Goal: Find contact information: Find contact information

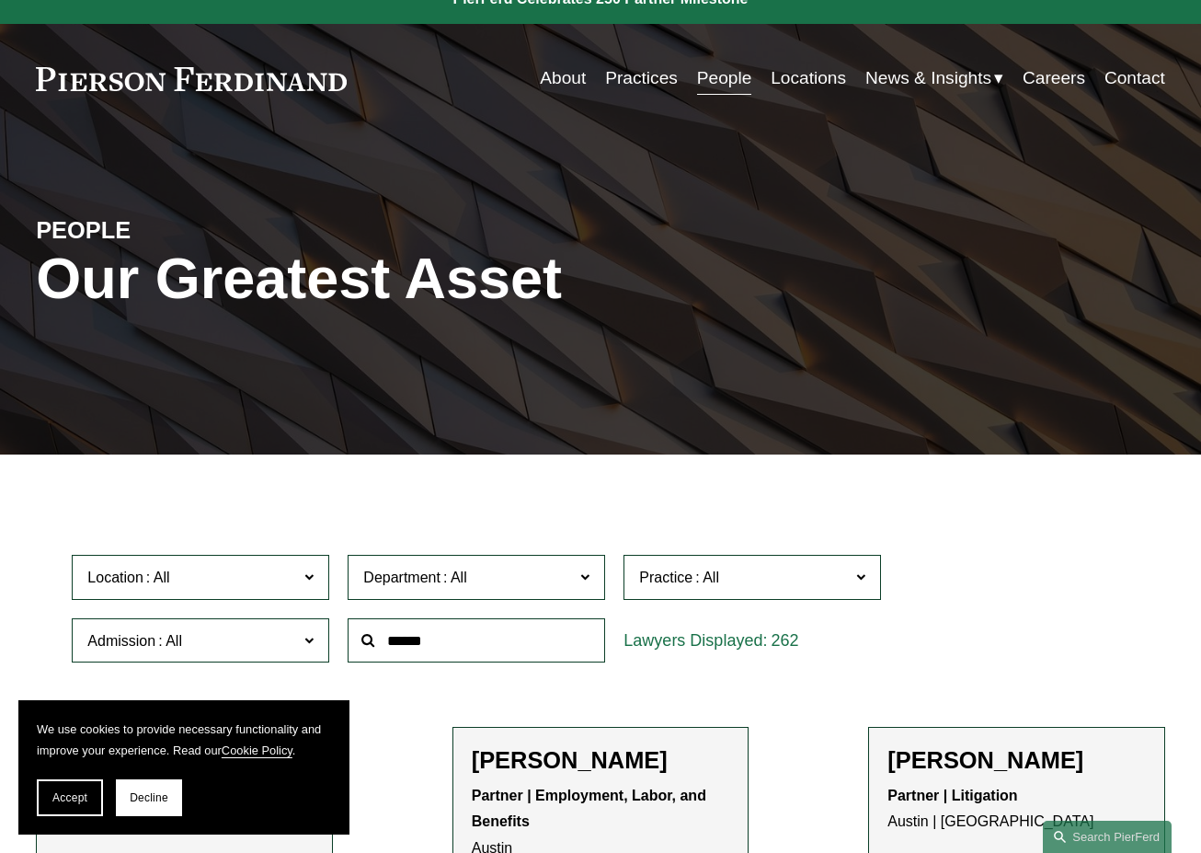
scroll to position [24, 0]
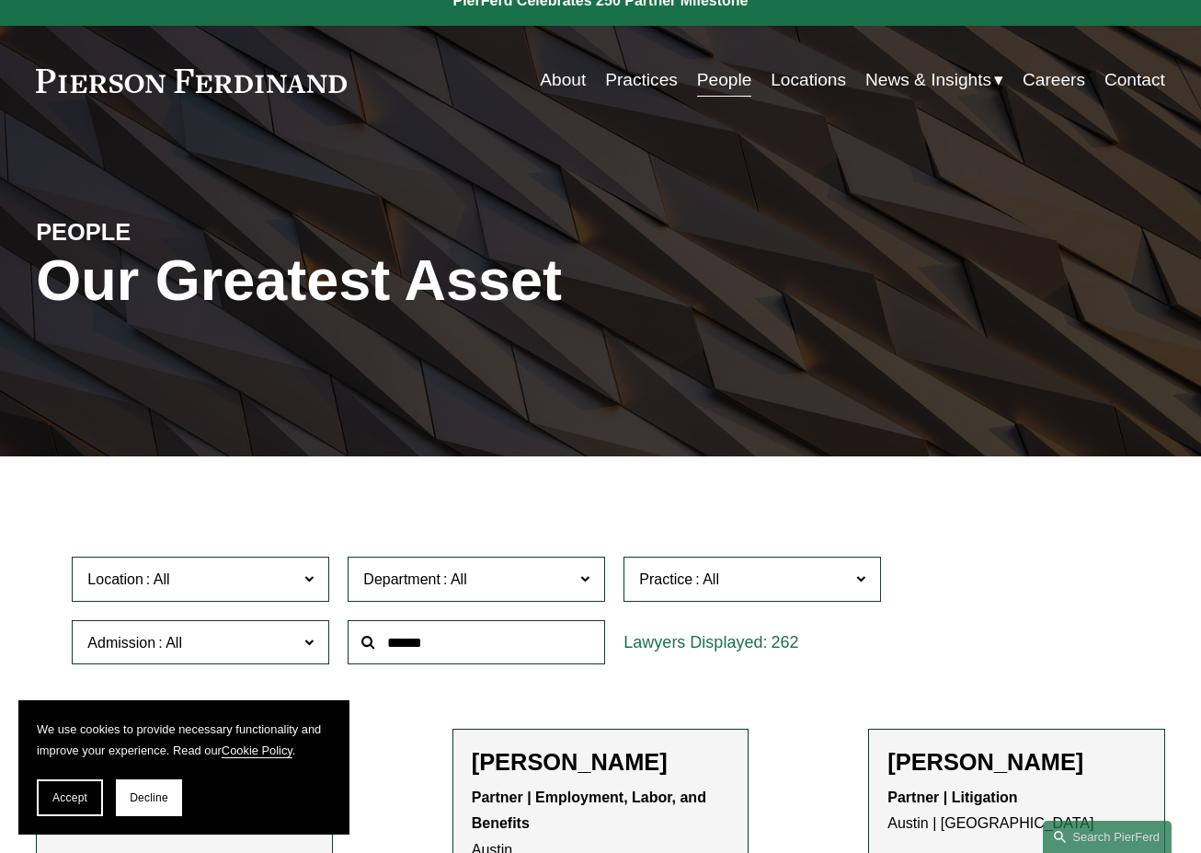
click at [418, 640] on input "text" at bounding box center [477, 642] width 258 height 45
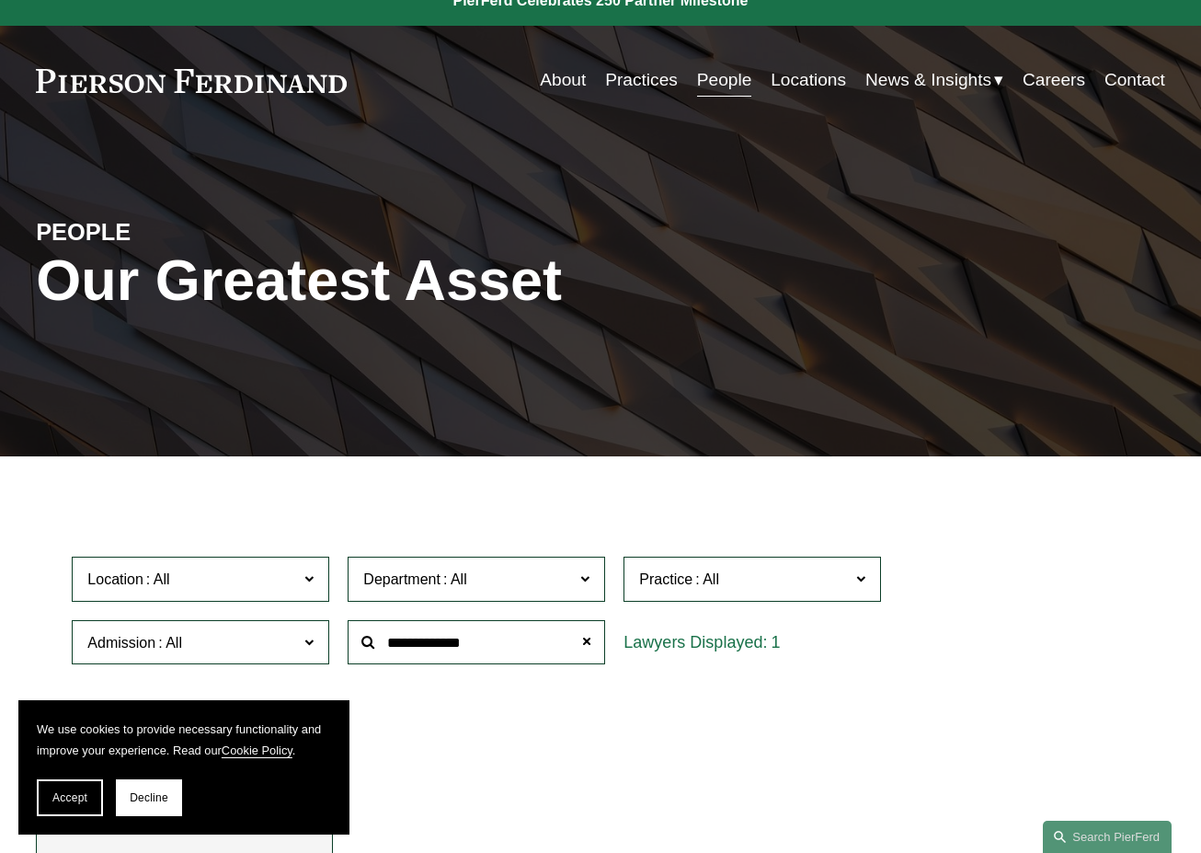
type input "**********"
click at [161, 800] on span "Decline" at bounding box center [149, 797] width 39 height 13
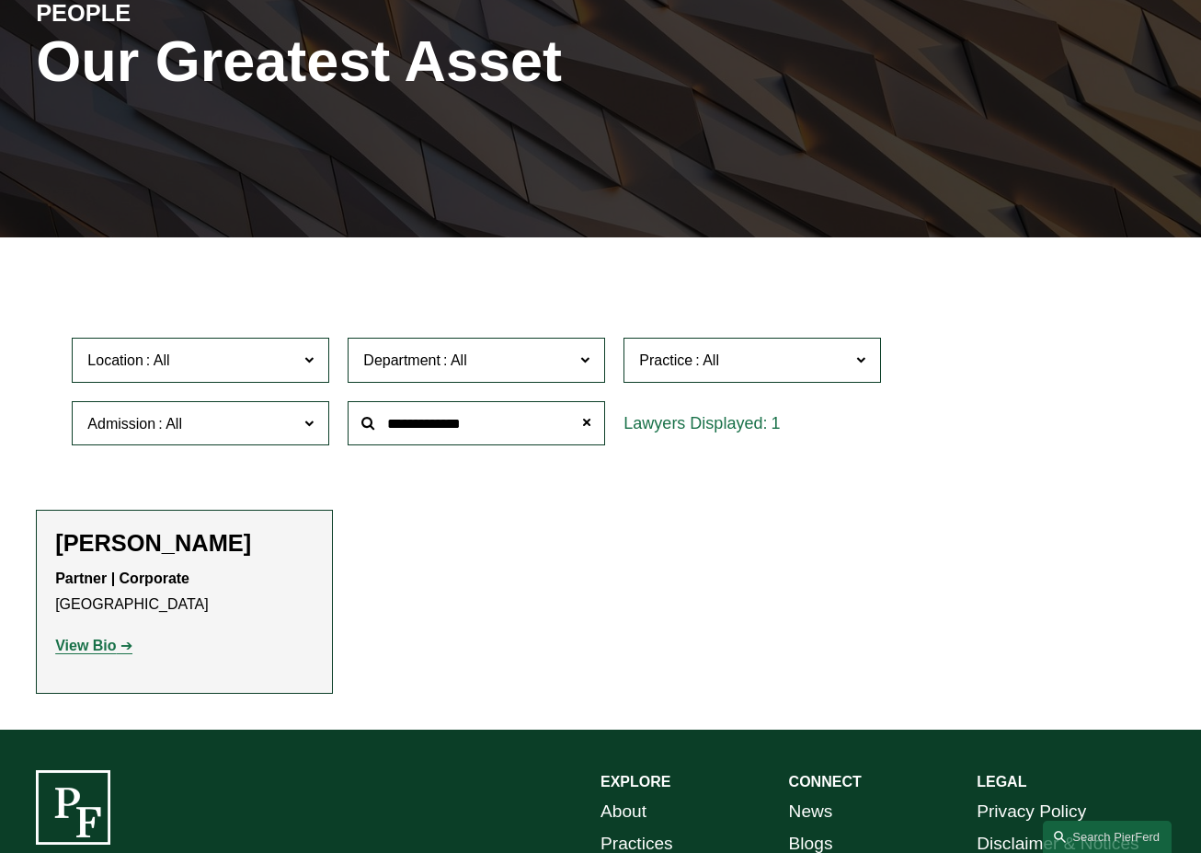
scroll to position [247, 0]
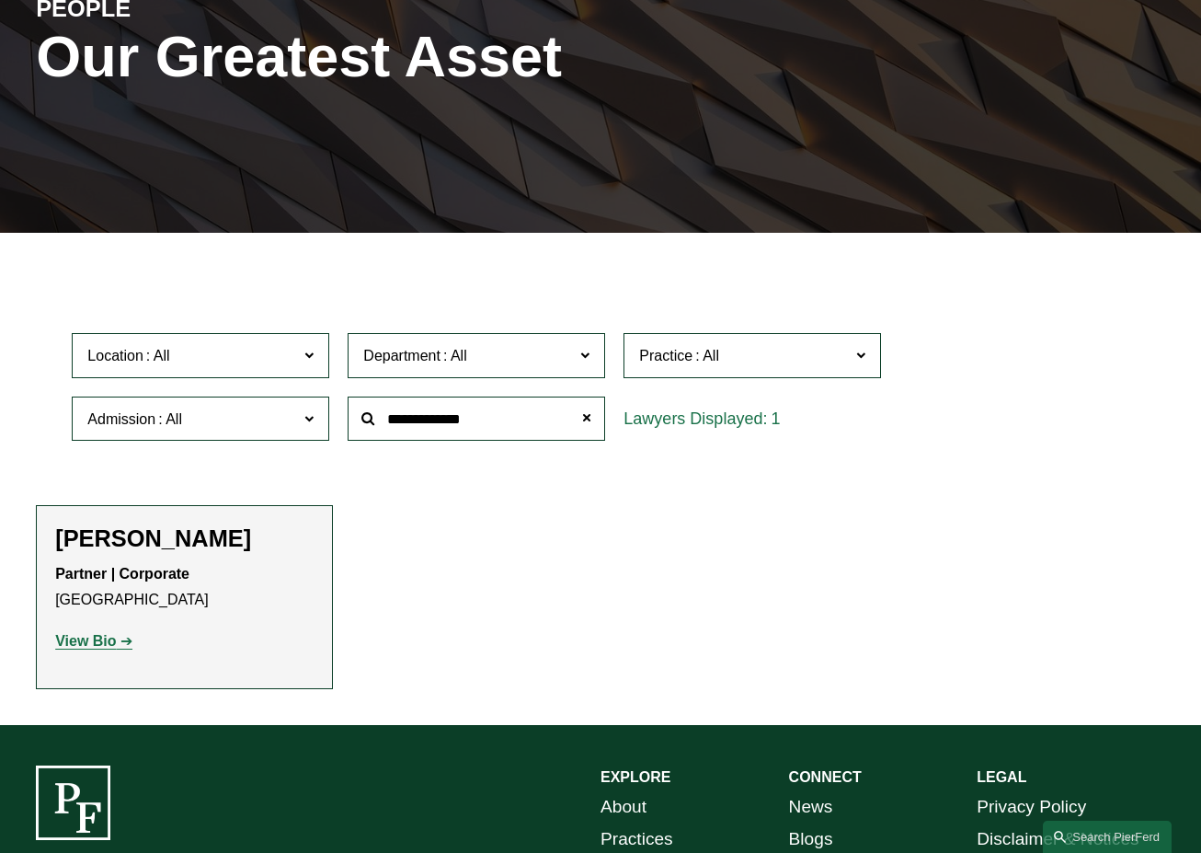
click at [724, 419] on div "1" at bounding box center [753, 418] width 258 height 45
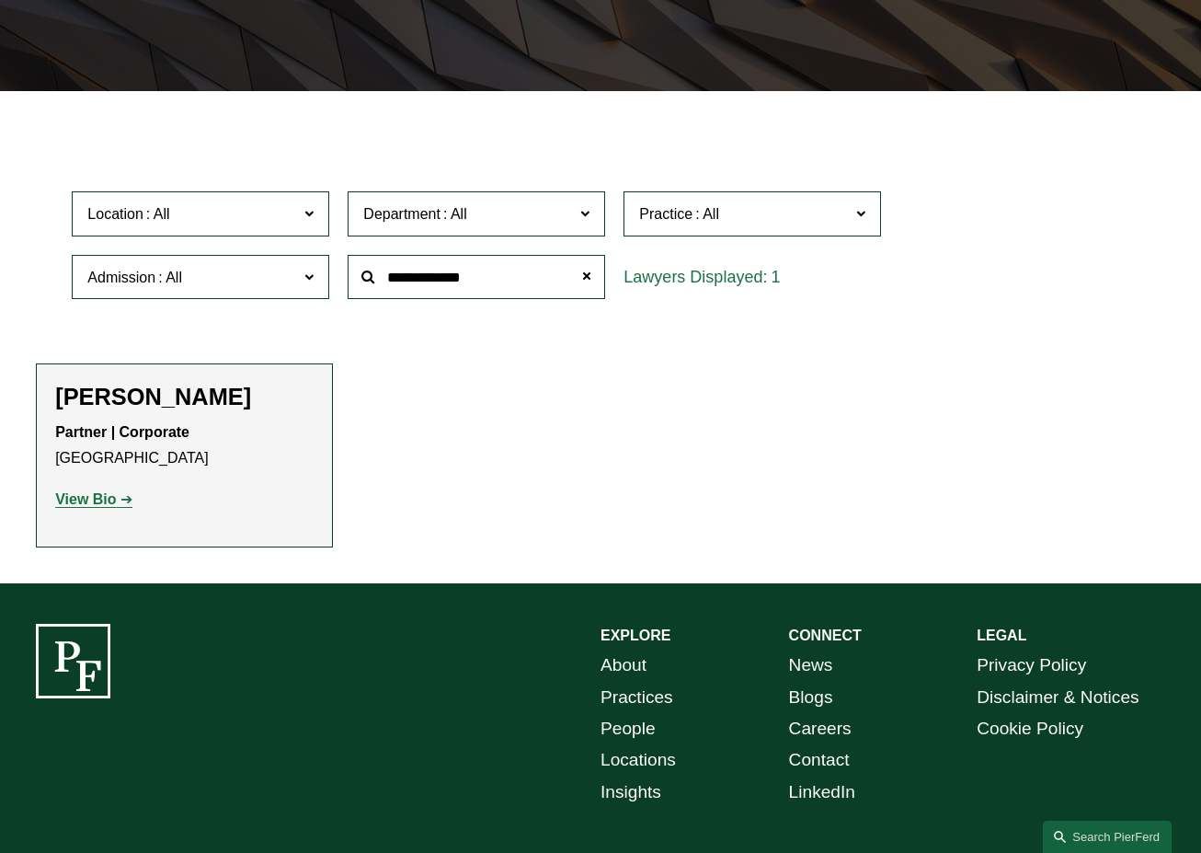
scroll to position [432, 0]
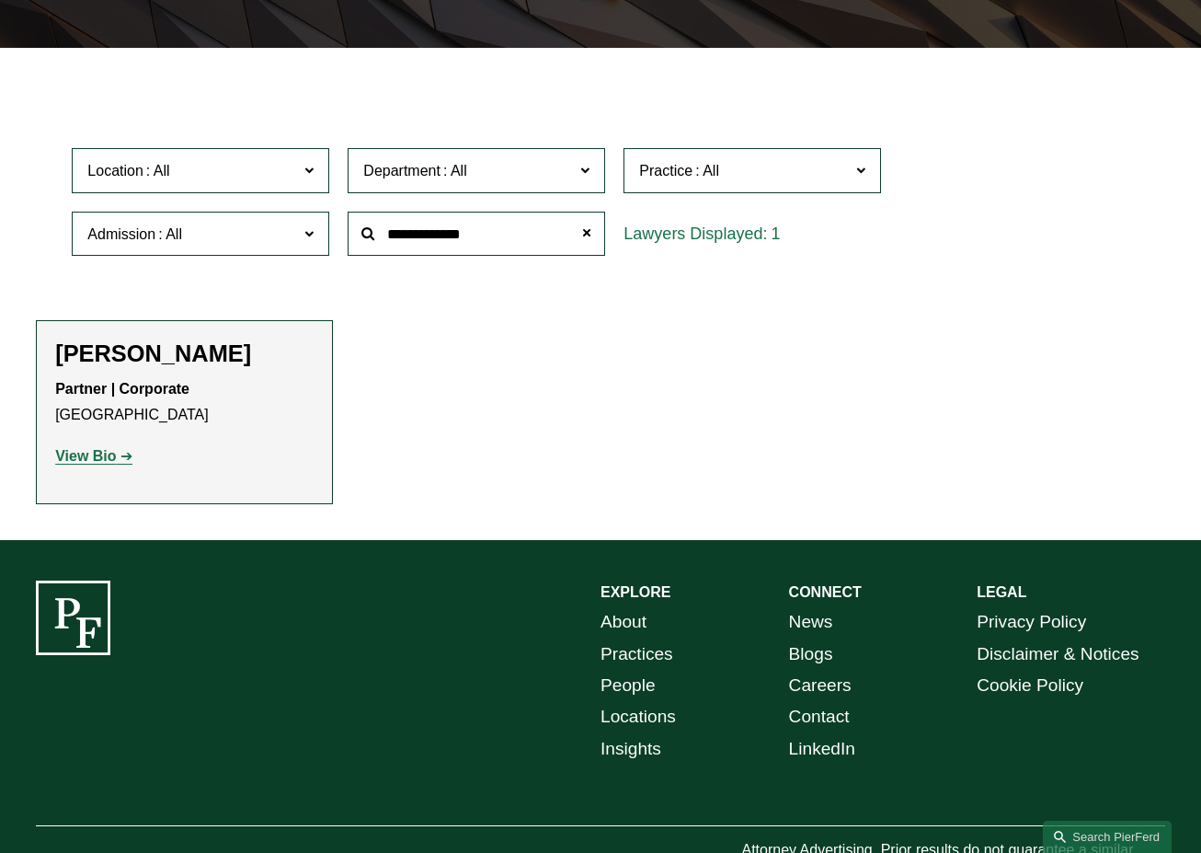
click at [113, 455] on strong "View Bio" at bounding box center [85, 456] width 61 height 16
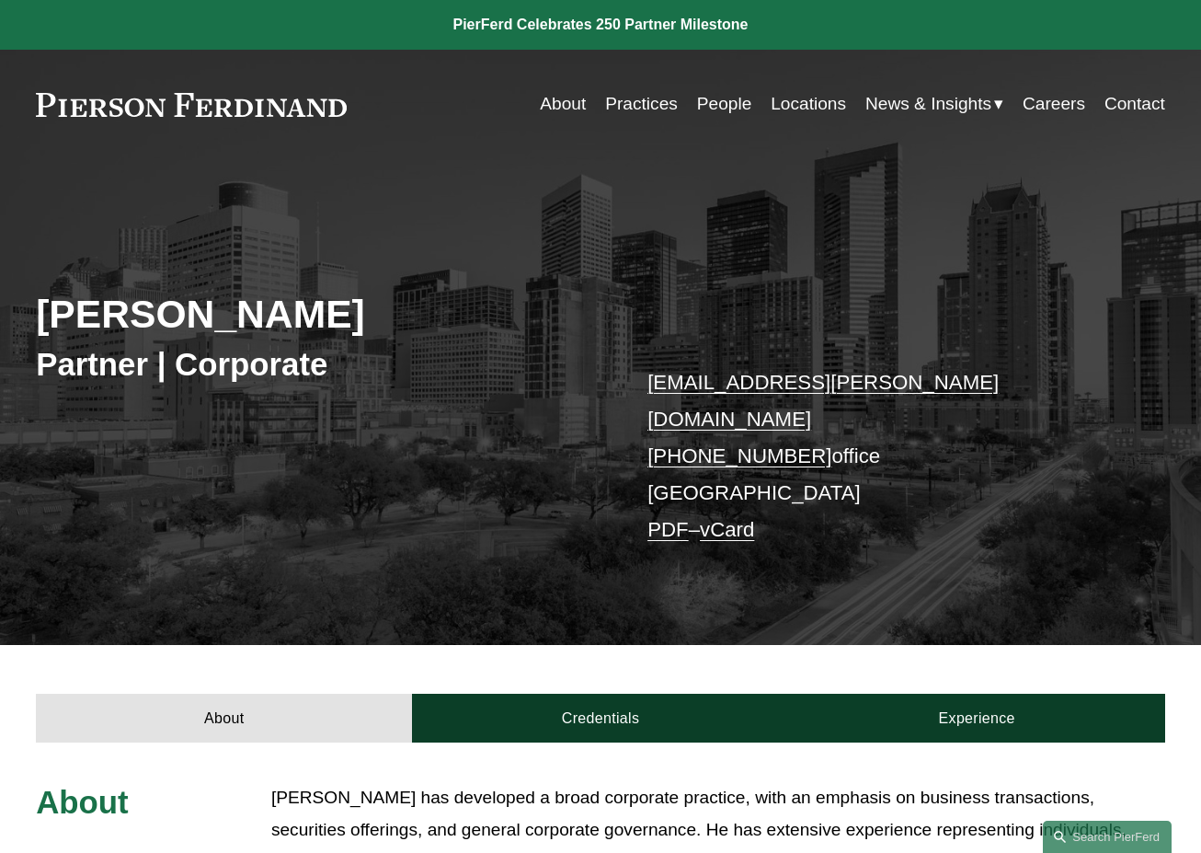
click at [1139, 100] on link "Contact" at bounding box center [1135, 103] width 61 height 35
click at [731, 105] on link "People" at bounding box center [724, 103] width 55 height 35
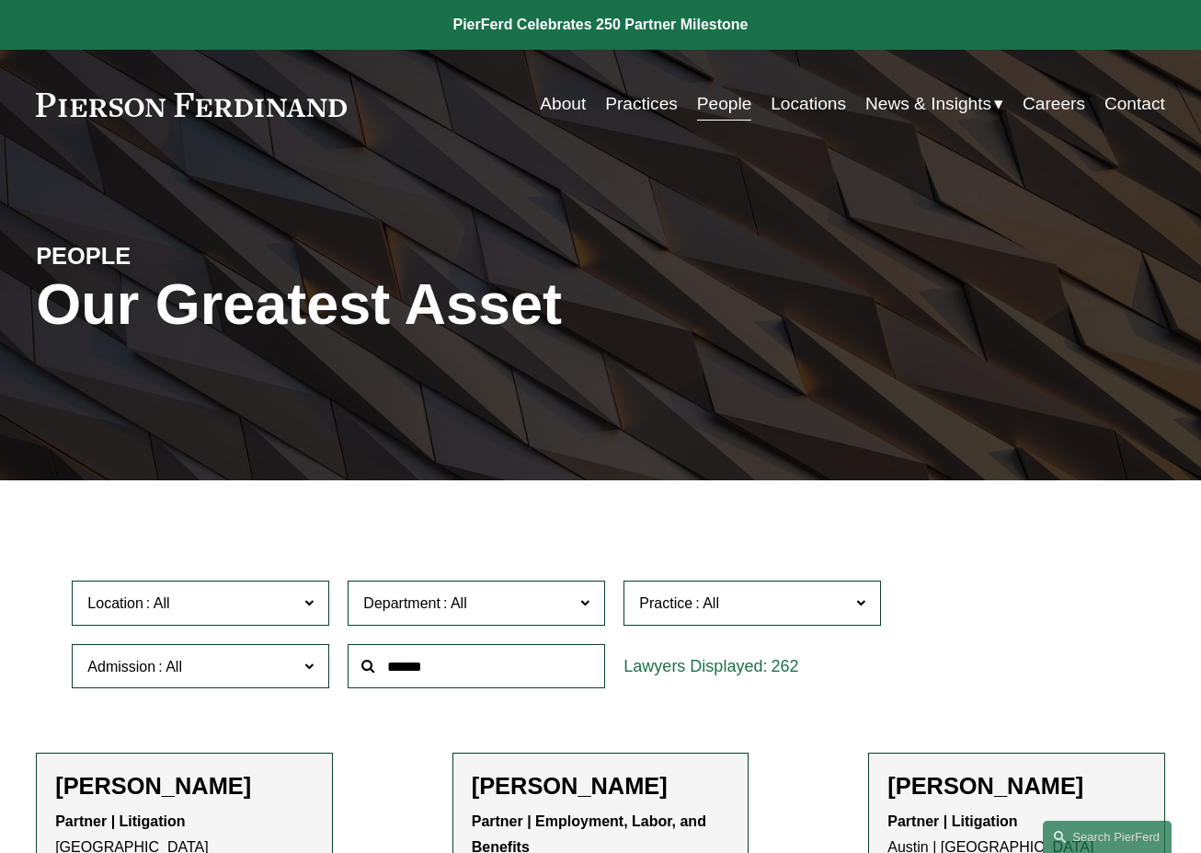
click at [803, 103] on link "Locations" at bounding box center [808, 103] width 75 height 35
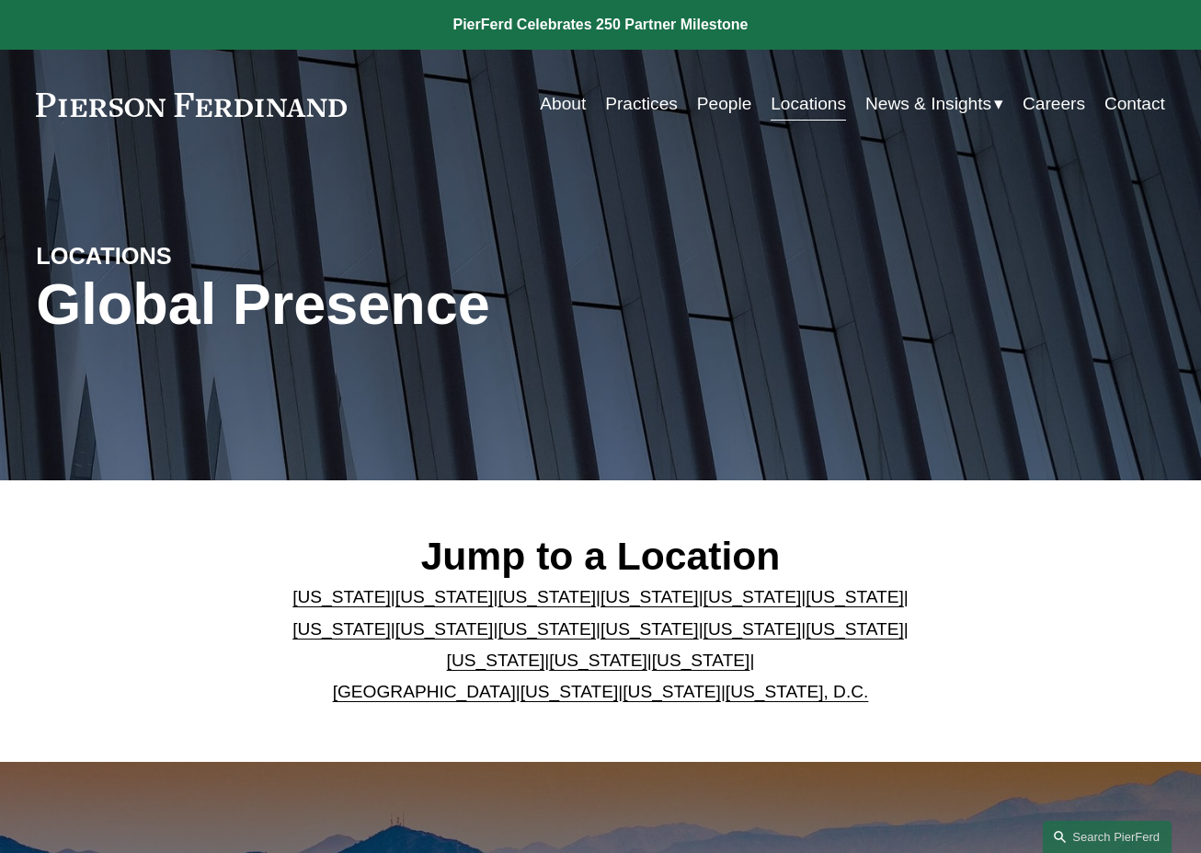
click at [662, 662] on link "[US_STATE]" at bounding box center [701, 659] width 98 height 19
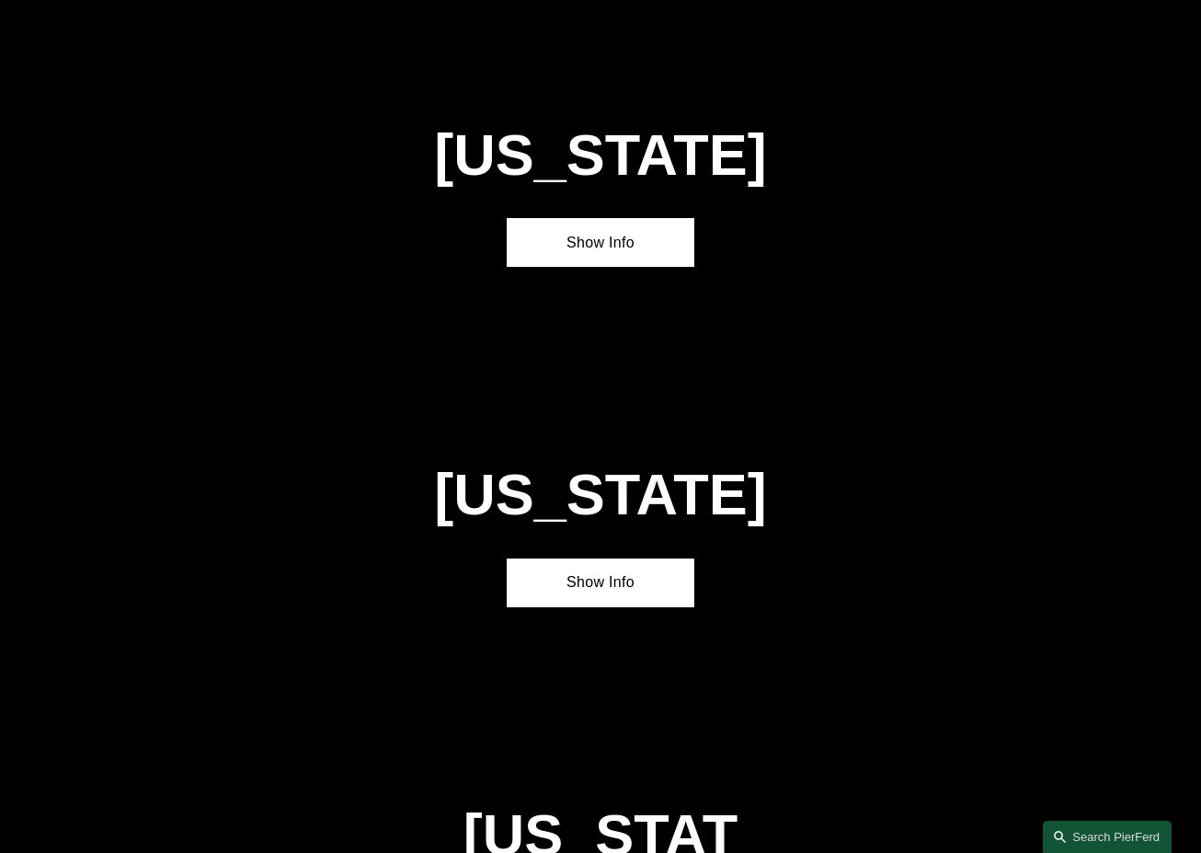
scroll to position [5518, 0]
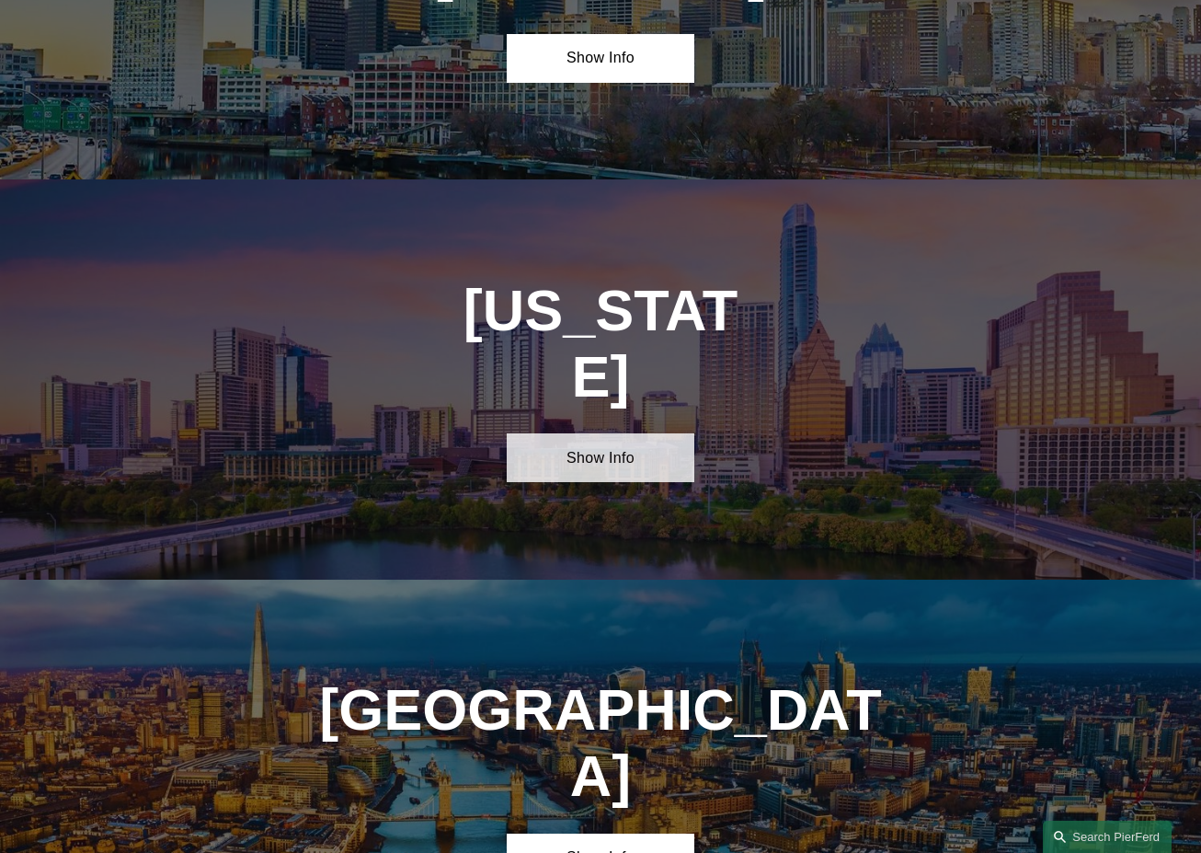
click at [632, 433] on link "Show Info" at bounding box center [601, 457] width 189 height 49
